Goal: Check status: Check status

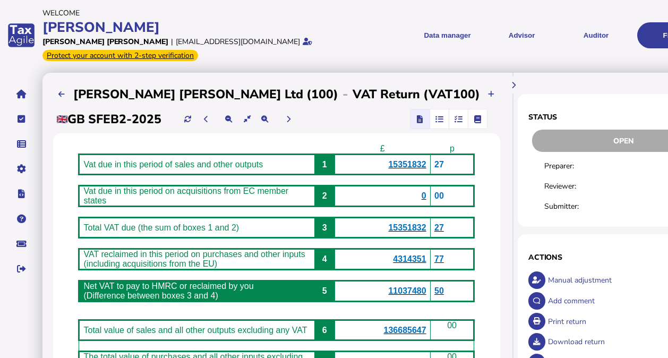
click at [281, 37] on div "Account: [PERSON_NAME] [PERSON_NAME] | User: [EMAIL_ADDRESS][DOMAIN_NAME] Prote…" at bounding box center [206, 49] width 328 height 25
click at [29, 93] on button "navigate application pages" at bounding box center [21, 94] width 22 height 22
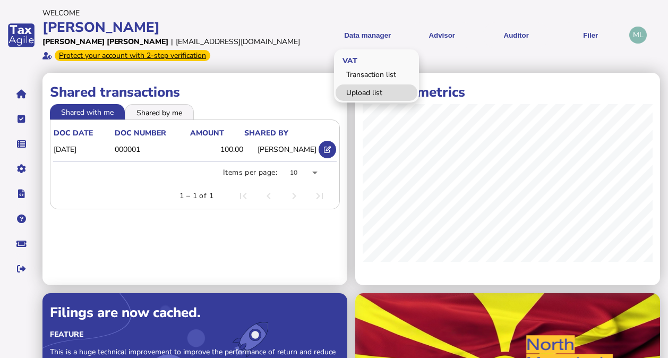
click at [362, 92] on link "Upload list" at bounding box center [376, 92] width 82 height 16
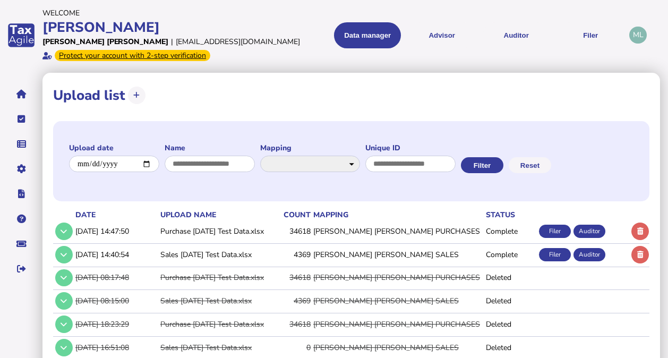
click at [516, 257] on td "Complete" at bounding box center [509, 254] width 53 height 22
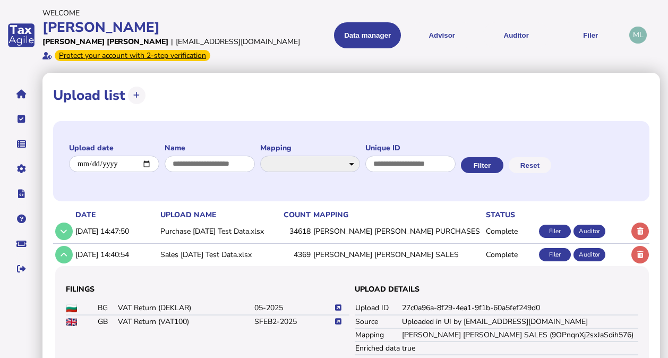
click at [339, 319] on icon at bounding box center [338, 321] width 6 height 7
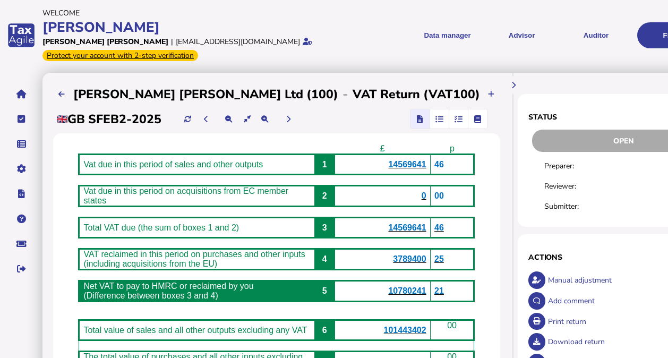
click at [388, 168] on span "14569641" at bounding box center [407, 164] width 38 height 9
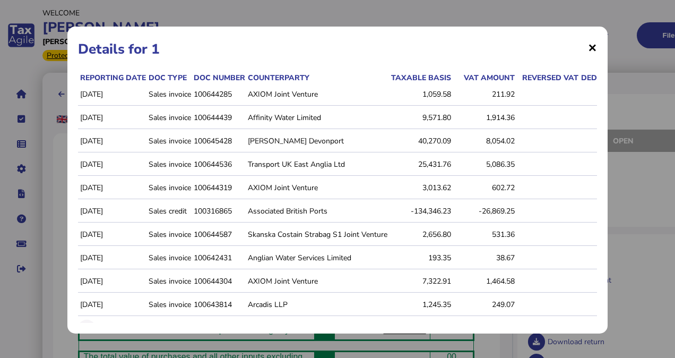
click at [588, 47] on span "×" at bounding box center [592, 47] width 9 height 20
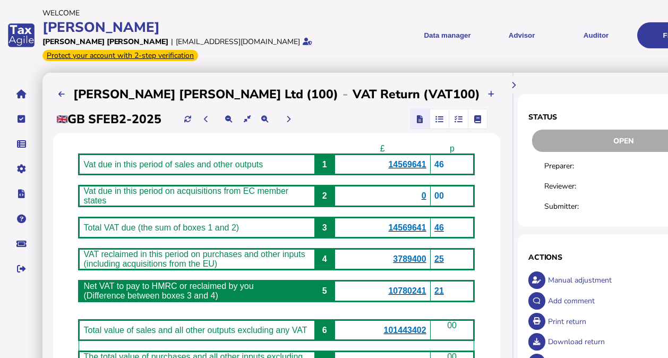
click at [435, 119] on icon "button" at bounding box center [439, 119] width 8 height 1
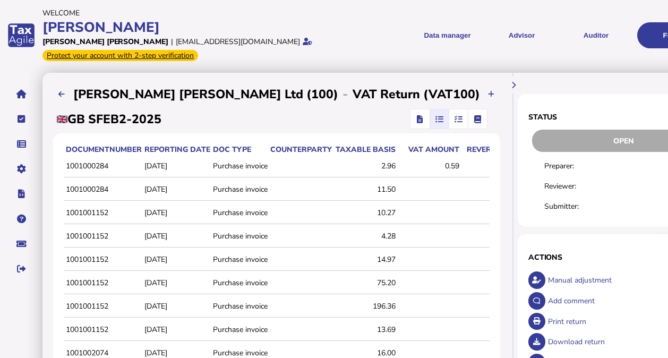
click at [454, 119] on icon "button" at bounding box center [458, 119] width 8 height 1
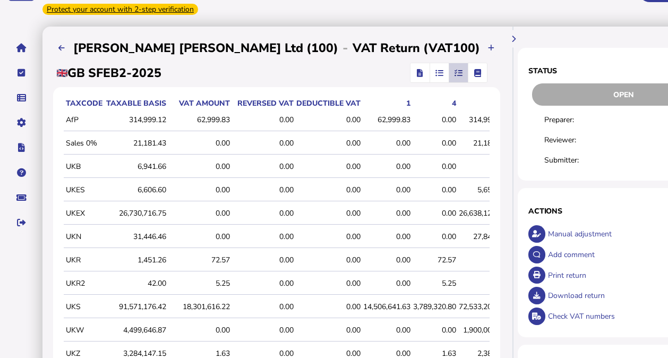
scroll to position [80, 0]
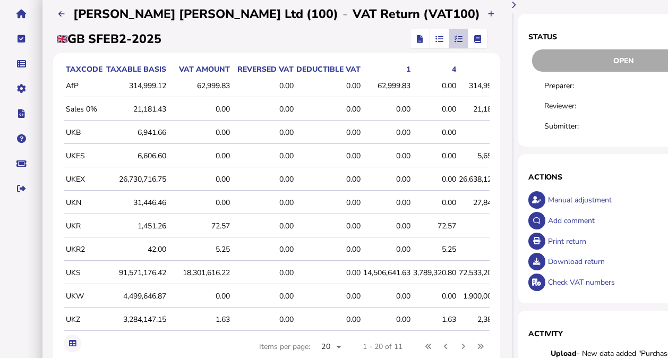
click at [664, 132] on app-filer-return-page "**********" at bounding box center [394, 286] width 705 height 587
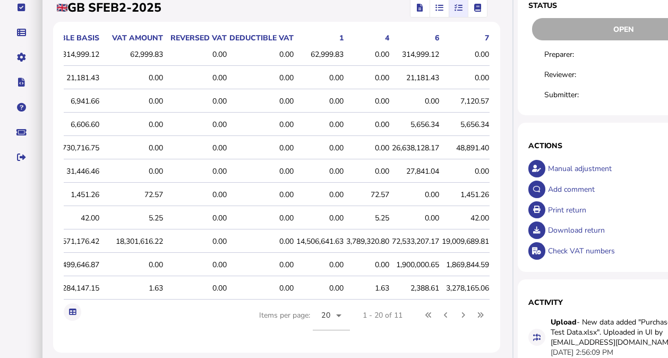
scroll to position [0, 156]
